Goal: Task Accomplishment & Management: Use online tool/utility

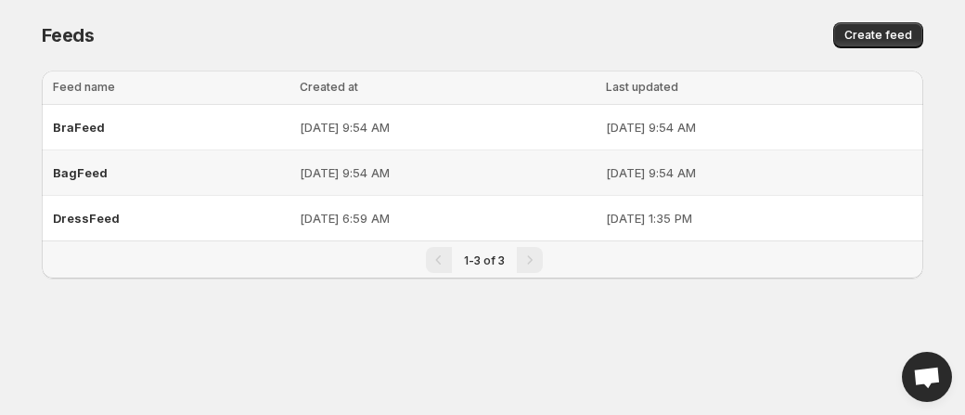
click at [87, 175] on span "BagFeed" at bounding box center [80, 172] width 55 height 15
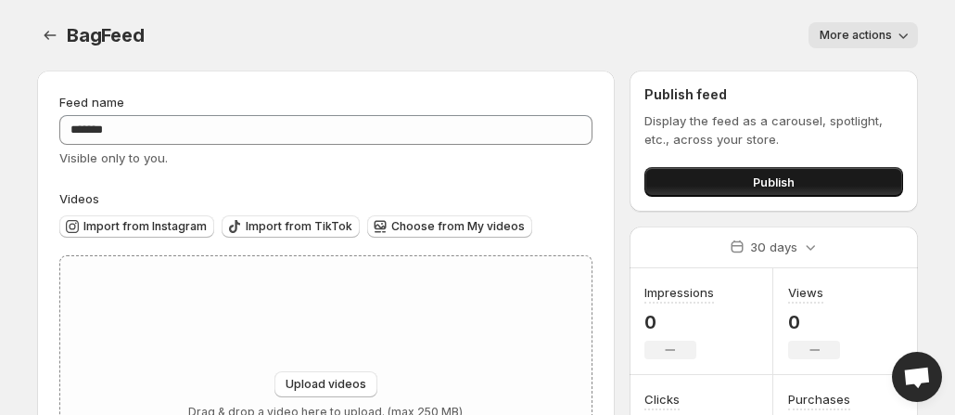
click at [736, 185] on button "Publish" at bounding box center [774, 182] width 259 height 30
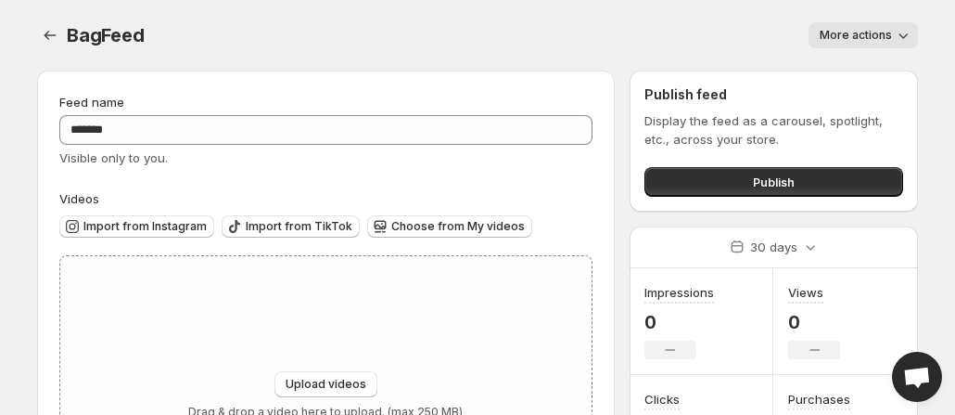
click at [878, 27] on button "More actions" at bounding box center [863, 35] width 109 height 26
click at [63, 33] on div at bounding box center [52, 35] width 30 height 26
